Goal: Find specific page/section: Find specific page/section

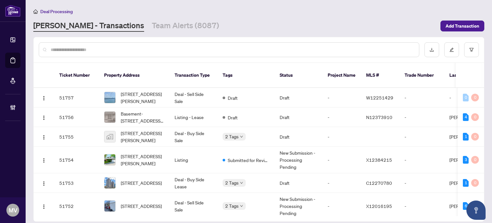
click at [56, 50] on input "text" at bounding box center [232, 49] width 363 height 7
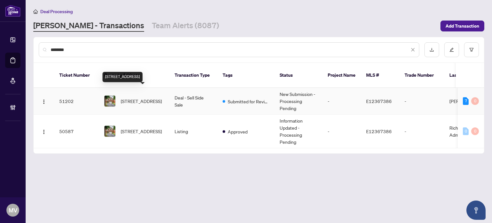
type input "********"
click at [131, 97] on span "[STREET_ADDRESS]" at bounding box center [141, 100] width 41 height 7
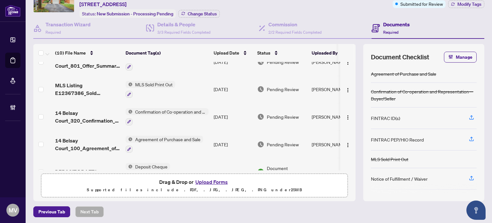
scroll to position [163, 0]
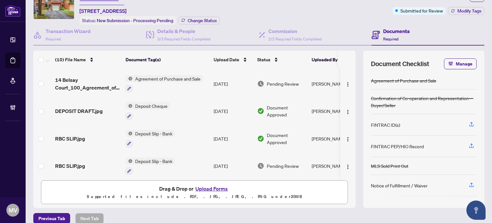
scroll to position [32, 0]
click at [77, 134] on span "RBC SLIP.jpg" at bounding box center [70, 138] width 30 height 8
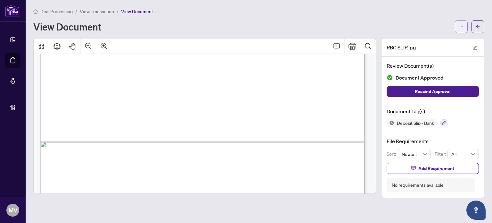
scroll to position [300, 0]
click at [476, 28] on icon "arrow-left" at bounding box center [478, 26] width 4 height 4
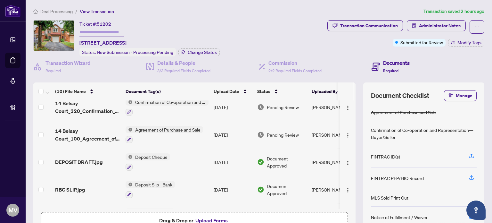
scroll to position [163, 0]
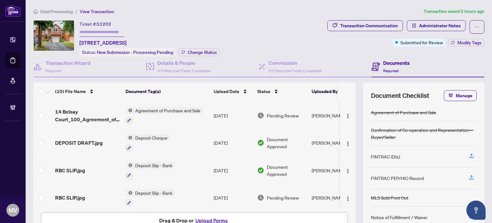
click at [74, 193] on span "RBC SLIP.jpg" at bounding box center [70, 197] width 30 height 8
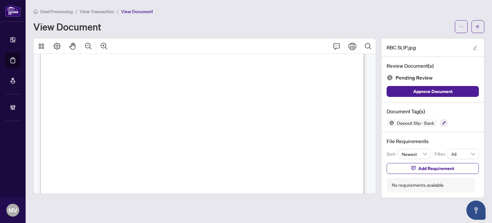
scroll to position [171, 0]
click at [479, 30] on button "button" at bounding box center [477, 26] width 13 height 13
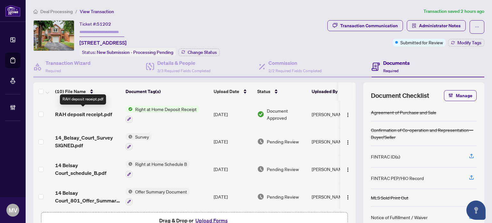
click at [77, 110] on span "RAH deposit receipt.pdf" at bounding box center [83, 114] width 57 height 8
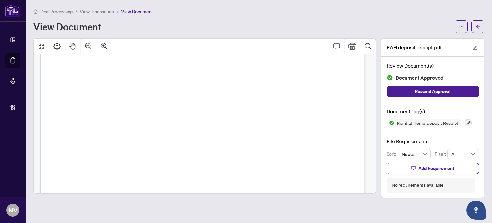
scroll to position [128, 0]
click at [480, 28] on button "button" at bounding box center [477, 26] width 13 height 13
